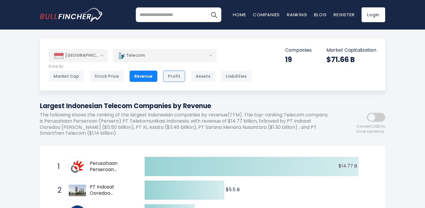
click at [168, 72] on div "Profit" at bounding box center [174, 76] width 22 height 11
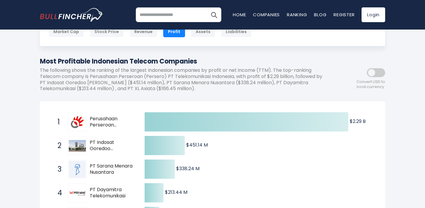
scroll to position [44, 0]
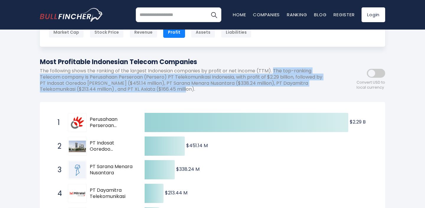
drag, startPoint x: 275, startPoint y: 70, endPoint x: 275, endPoint y: 86, distance: 16.2
click at [275, 87] on p "The following shows the ranking of the largest Indonesian companies by profit o…" at bounding box center [186, 80] width 292 height 24
copy p "The top-ranking Telecom company is Perusahaan Perseroan (Persero) PT Telekomuni…"
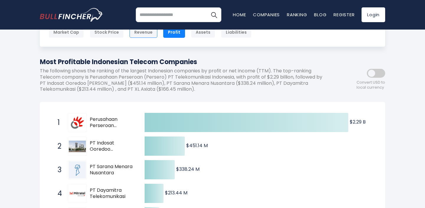
click at [145, 33] on div "Revenue" at bounding box center [144, 32] width 28 height 11
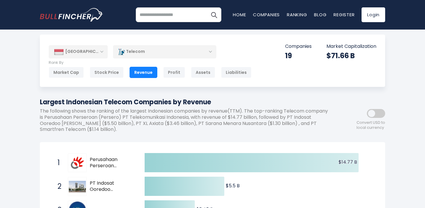
scroll to position [3, 0]
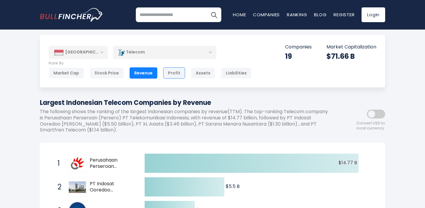
click at [169, 74] on div "Profit" at bounding box center [174, 72] width 22 height 11
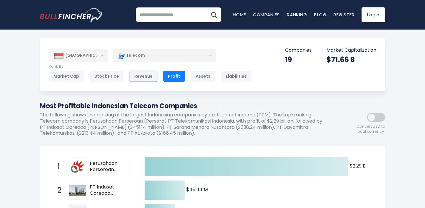
click at [146, 74] on div "Revenue" at bounding box center [144, 76] width 28 height 11
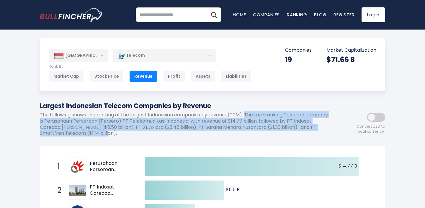
drag, startPoint x: 247, startPoint y: 114, endPoint x: 266, endPoint y: 132, distance: 26.3
click at [266, 132] on p "The following shows the ranking of the largest Indonesian companies by revenue(…" at bounding box center [186, 124] width 292 height 24
copy p "The top-ranking Telecom company is Perusahaan Perseroan (Persero) PT Telekomuni…"
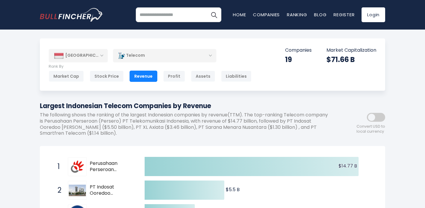
click at [100, 54] on div "[GEOGRAPHIC_DATA]" at bounding box center [78, 55] width 59 height 13
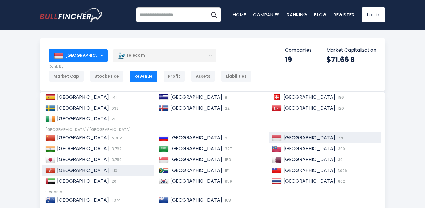
scroll to position [90, 0]
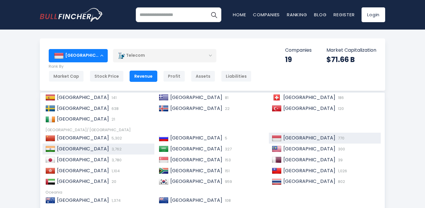
click at [119, 148] on div "India 3,762" at bounding box center [103, 149] width 96 height 6
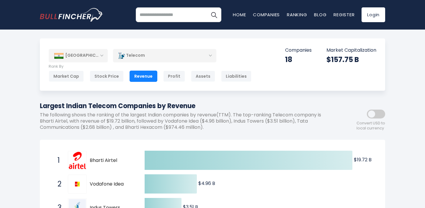
click at [95, 55] on div "[GEOGRAPHIC_DATA]" at bounding box center [78, 55] width 59 height 13
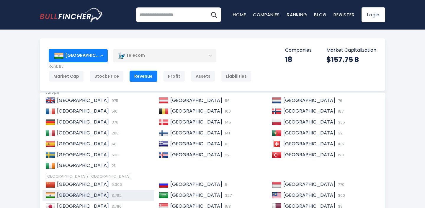
scroll to position [45, 0]
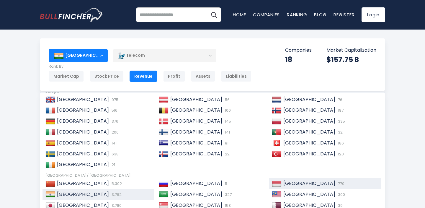
click at [299, 181] on span "[GEOGRAPHIC_DATA]" at bounding box center [309, 183] width 52 height 7
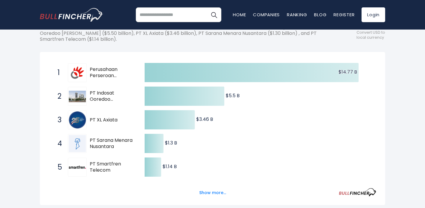
scroll to position [96, 0]
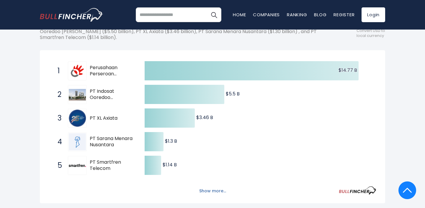
click at [215, 187] on button "Show more..." at bounding box center [213, 191] width 34 height 10
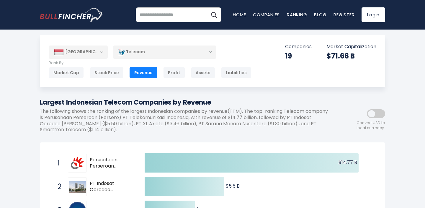
scroll to position [0, 0]
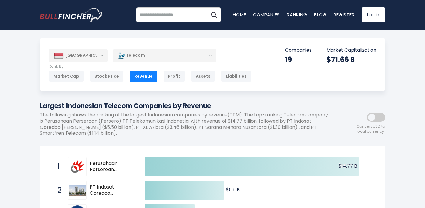
click at [91, 55] on div "[GEOGRAPHIC_DATA]" at bounding box center [78, 55] width 59 height 13
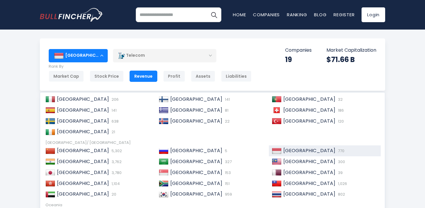
scroll to position [90, 0]
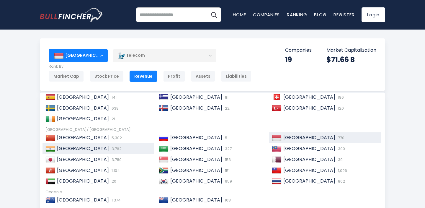
click at [110, 147] on div "India 3,762" at bounding box center [103, 148] width 96 height 6
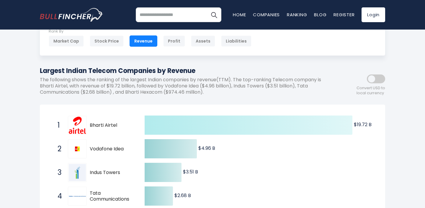
scroll to position [35, 0]
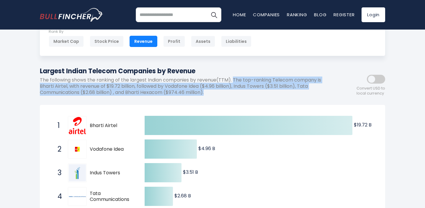
drag, startPoint x: 212, startPoint y: 92, endPoint x: 235, endPoint y: 80, distance: 26.3
click at [235, 80] on p "The following shows the ranking of the largest Indian companies by revenue(TTM)…" at bounding box center [186, 86] width 292 height 18
copy p "The top-ranking Telecom company is Bharti Airtel, with revenue of $19.72 billio…"
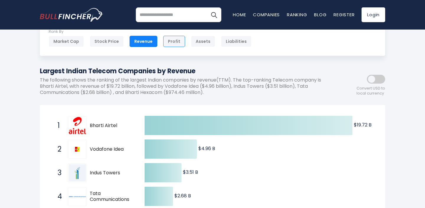
click at [169, 41] on div "Profit" at bounding box center [174, 41] width 22 height 11
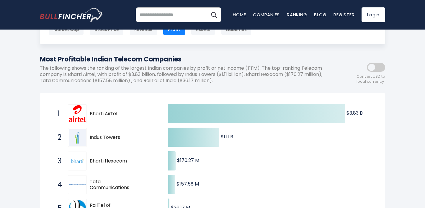
scroll to position [48, 0]
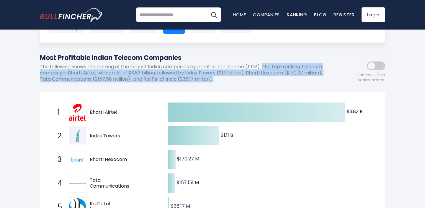
drag, startPoint x: 243, startPoint y: 79, endPoint x: 263, endPoint y: 66, distance: 23.8
click at [263, 66] on p "The following shows the ranking of the largest Indian companies by profit or ne…" at bounding box center [186, 73] width 292 height 18
copy p "The top-ranking Telecom company is Bharti Airtel, with profit of $3.83 billion,…"
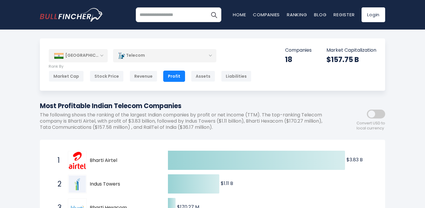
click at [81, 48] on div "[GEOGRAPHIC_DATA] Entire World 30,376 [GEOGRAPHIC_DATA] [GEOGRAPHIC_DATA] 3,969…" at bounding box center [212, 64] width 345 height 52
click at [82, 55] on div "[GEOGRAPHIC_DATA]" at bounding box center [78, 55] width 59 height 13
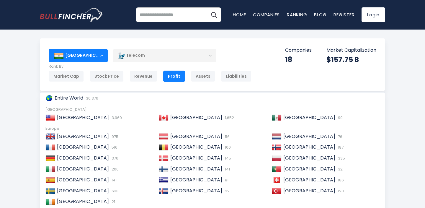
scroll to position [90, 0]
